Goal: Information Seeking & Learning: Learn about a topic

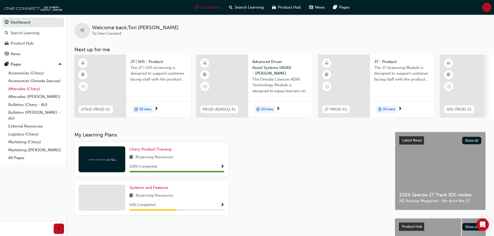
click at [31, 89] on link "Aftersales (Chery)" at bounding box center [35, 89] width 58 height 8
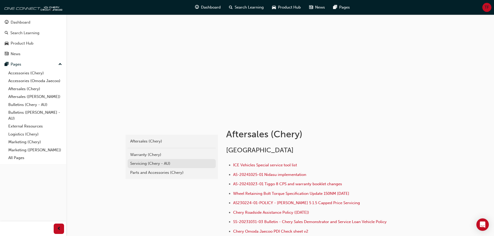
click at [155, 167] on link "Servicing (Chery - AU)" at bounding box center [171, 163] width 88 height 9
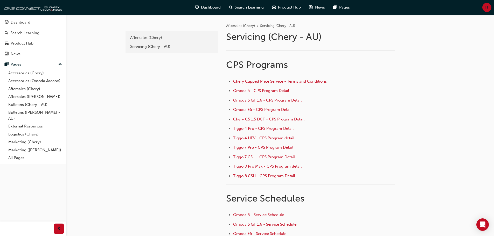
click at [274, 140] on span "Tiggo 4 HEV - CPS Program detail" at bounding box center [263, 138] width 61 height 5
click at [279, 128] on span "Tiggo 4 Pro - CPS Program Detail" at bounding box center [263, 128] width 60 height 5
